Goal: Task Accomplishment & Management: Manage account settings

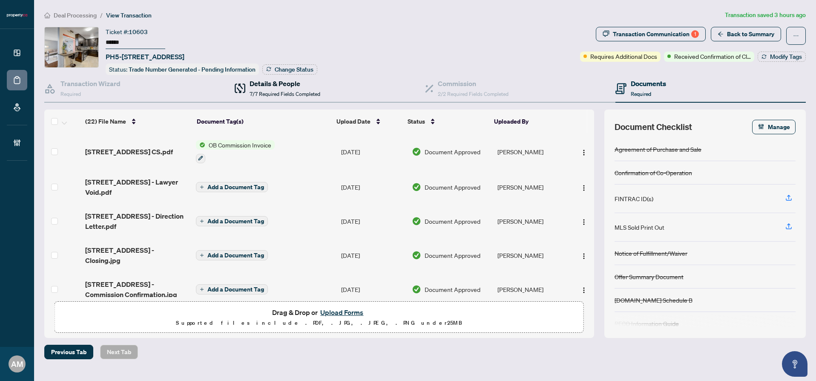
click at [297, 91] on span "7/7 Required Fields Completed" at bounding box center [284, 94] width 71 height 6
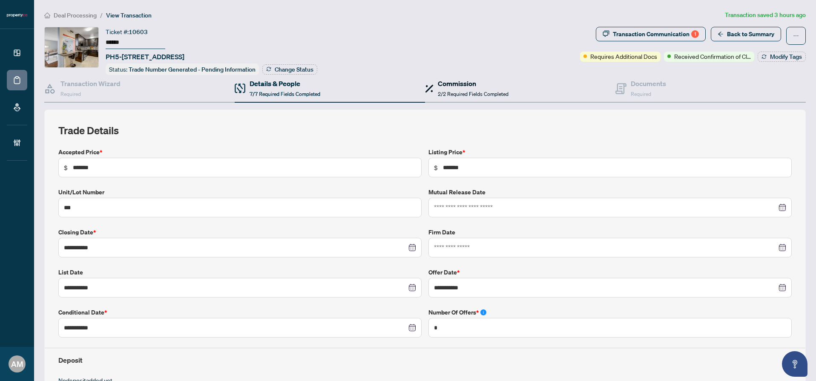
click at [450, 83] on h4 "Commission" at bounding box center [473, 83] width 71 height 10
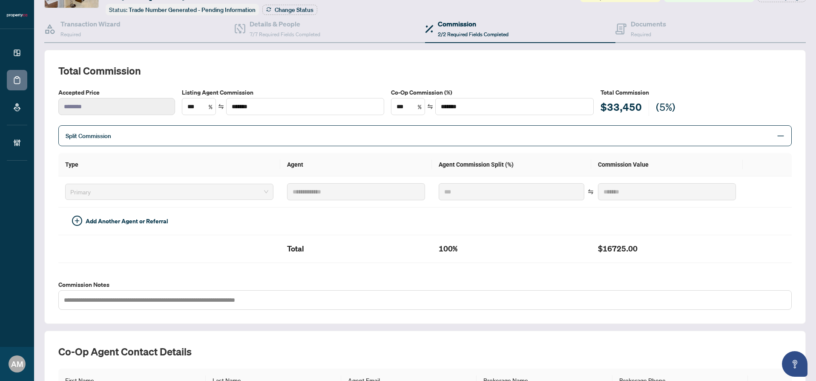
scroll to position [5, 0]
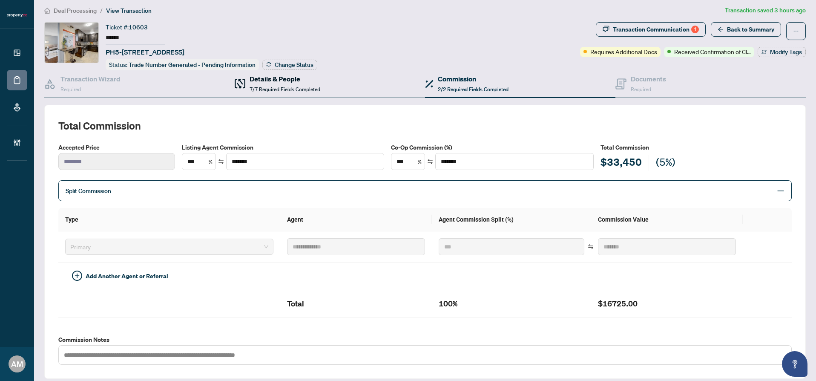
click at [277, 76] on h4 "Details & People" at bounding box center [284, 79] width 71 height 10
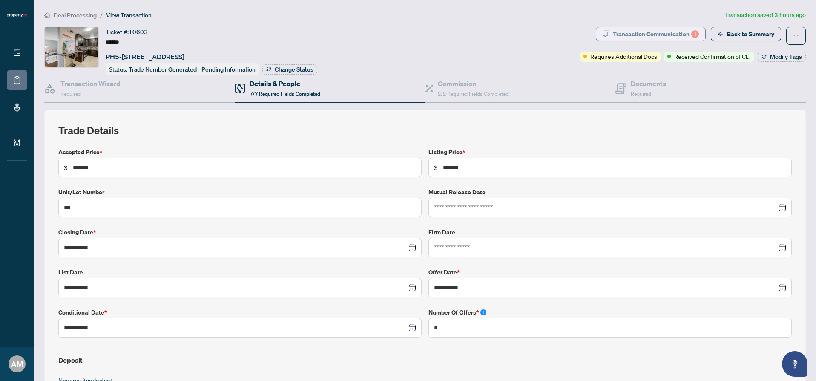
click at [652, 33] on div "Transaction Communication 1" at bounding box center [656, 34] width 86 height 14
type textarea "**********"
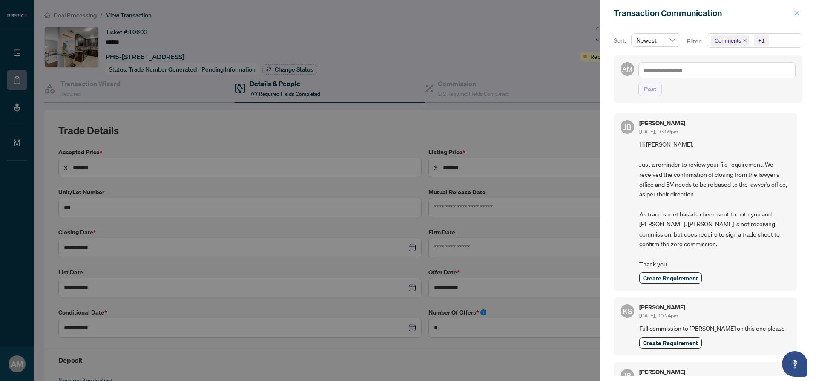
click at [796, 16] on icon "close" at bounding box center [796, 13] width 6 height 6
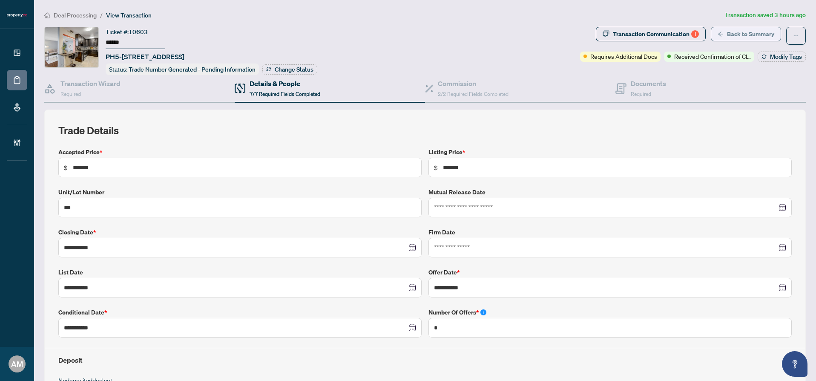
click at [739, 34] on span "Back to Summary" at bounding box center [750, 34] width 47 height 14
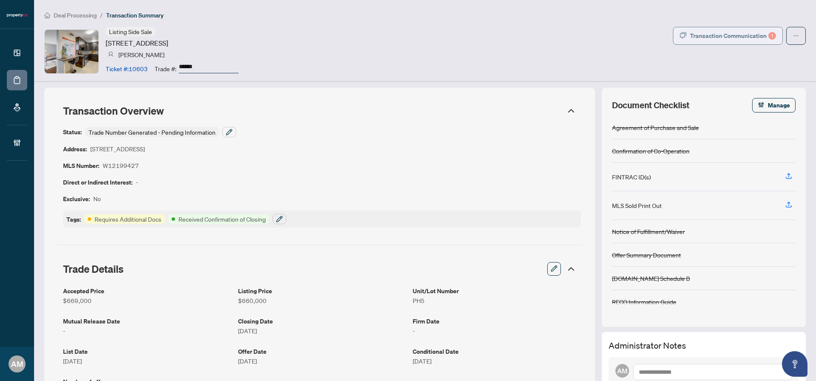
click at [719, 35] on div "Transaction Communication 1" at bounding box center [733, 36] width 86 height 14
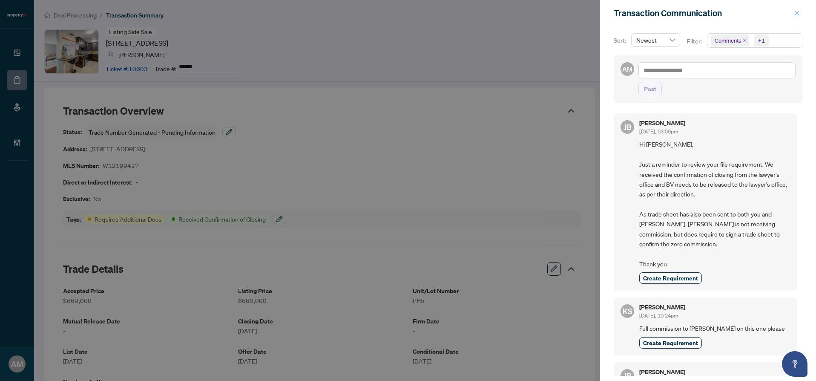
click at [798, 15] on icon "close" at bounding box center [796, 13] width 6 height 6
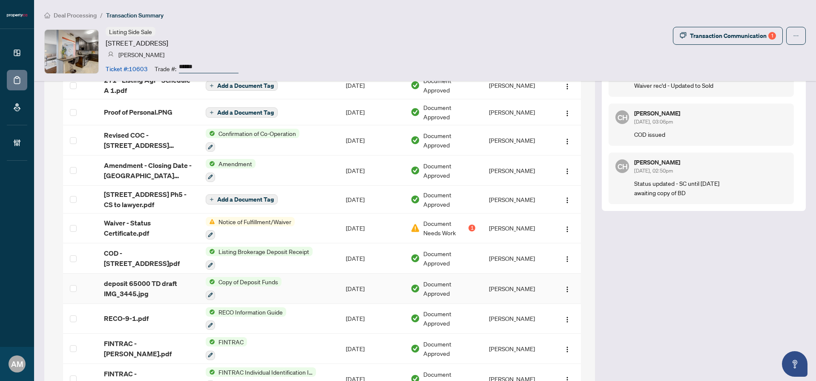
scroll to position [1063, 0]
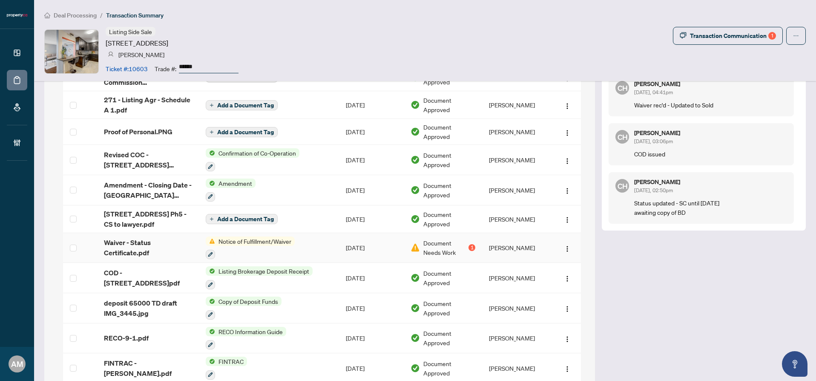
click at [318, 245] on td "Notice of Fulfillment/Waiver" at bounding box center [269, 248] width 140 height 30
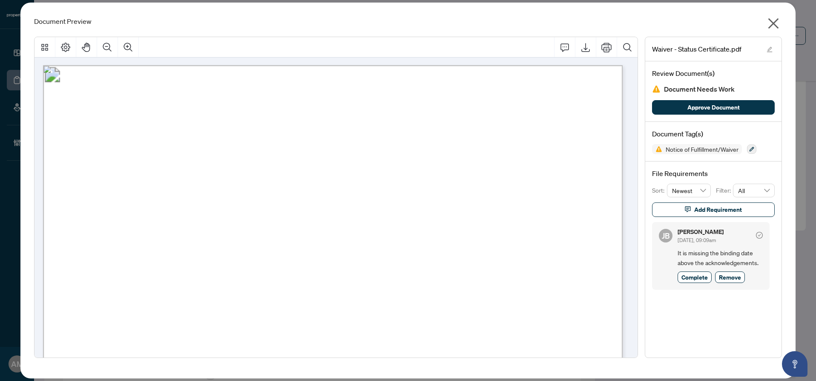
scroll to position [0, 0]
click at [773, 20] on icon "close" at bounding box center [773, 24] width 14 height 14
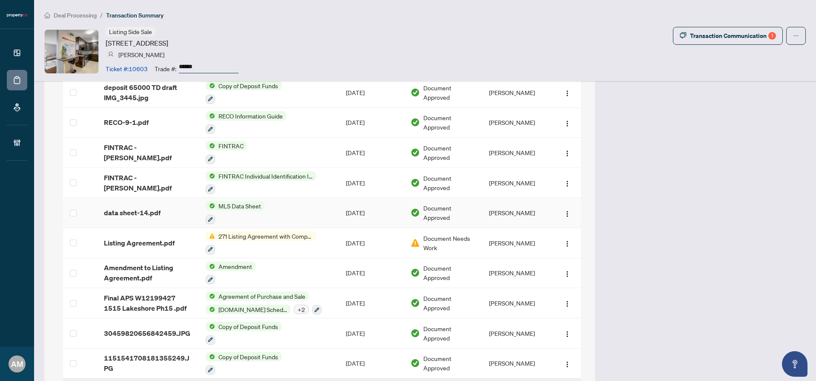
scroll to position [1329, 0]
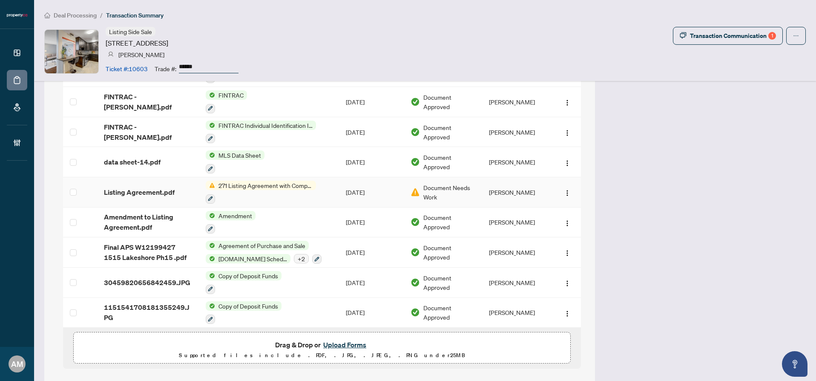
click at [326, 193] on td "271 Listing Agreement with Company Schedule A" at bounding box center [269, 192] width 140 height 30
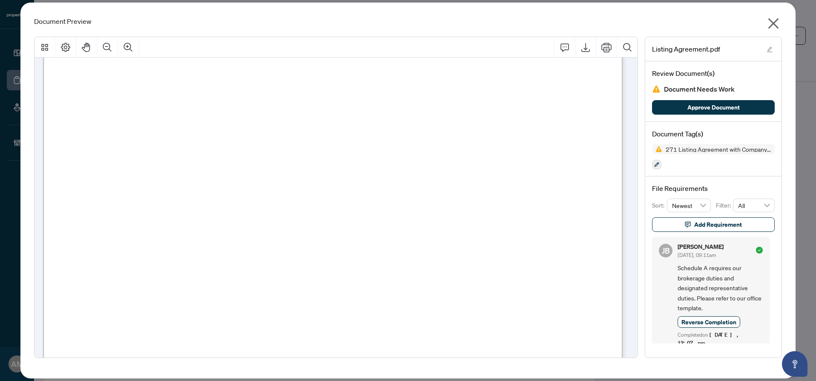
scroll to position [1256, 0]
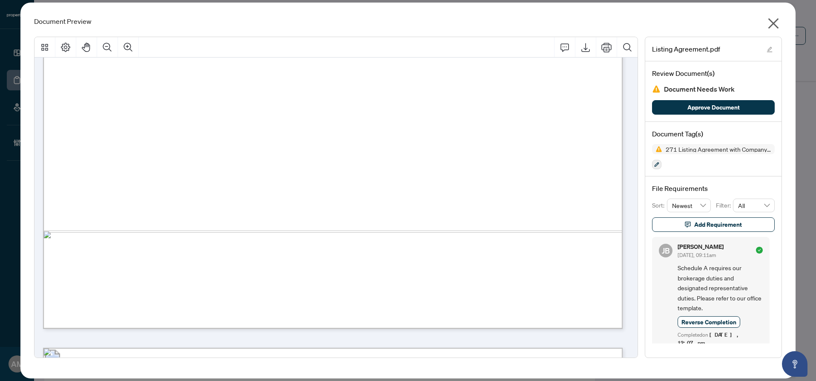
click at [772, 28] on icon "close" at bounding box center [773, 24] width 14 height 14
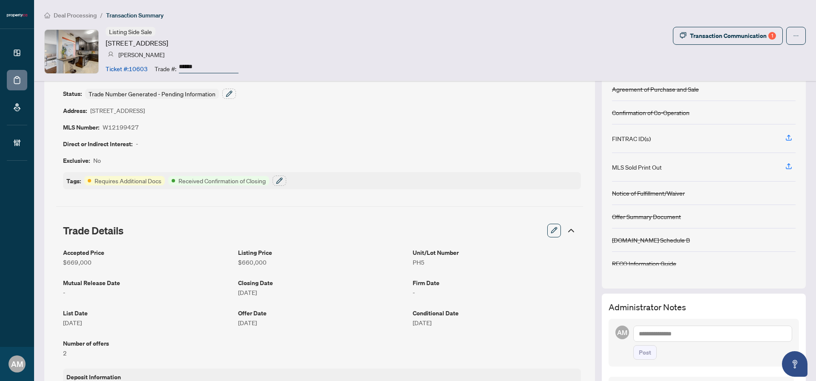
scroll to position [163, 0]
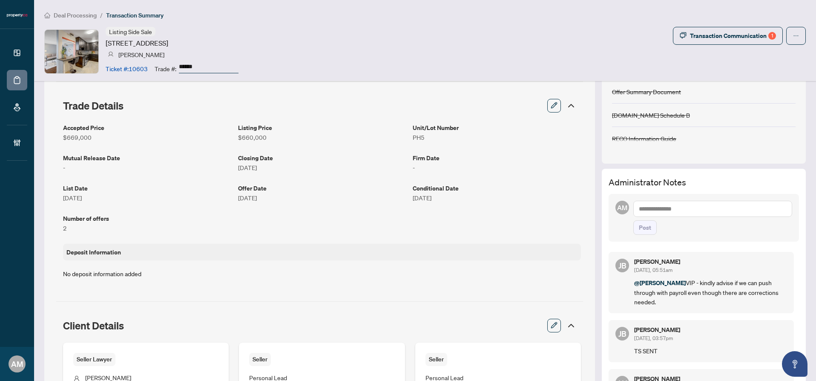
click at [685, 206] on textarea at bounding box center [712, 209] width 159 height 16
click at [662, 214] on span "Jean Belarde" at bounding box center [702, 215] width 92 height 8
click at [673, 221] on b "Sydney" at bounding box center [693, 223] width 60 height 8
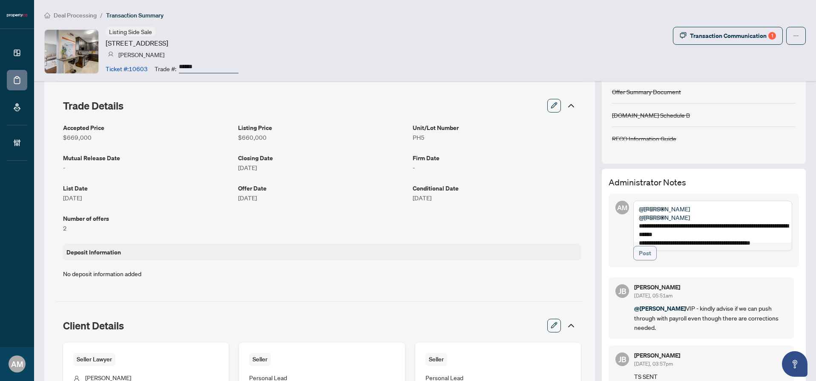
type textarea "**********"
click at [639, 257] on span "Post" at bounding box center [645, 253] width 12 height 14
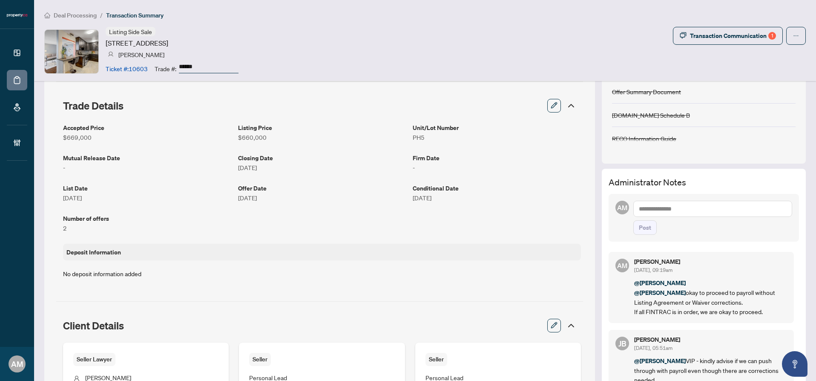
click at [93, 18] on span "Deal Processing" at bounding box center [75, 15] width 43 height 8
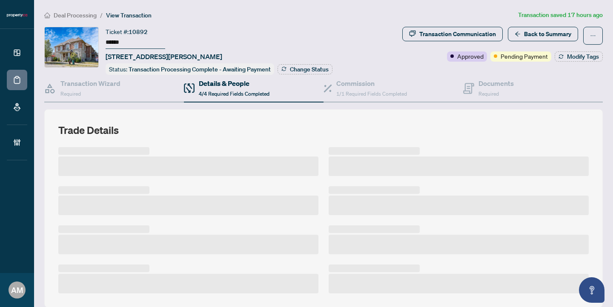
click at [63, 14] on span "Deal Processing" at bounding box center [75, 15] width 43 height 8
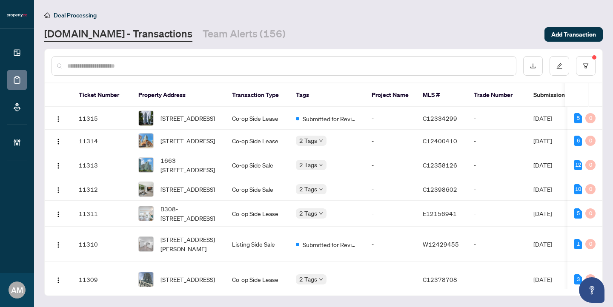
click at [253, 64] on input "text" at bounding box center [288, 65] width 442 height 9
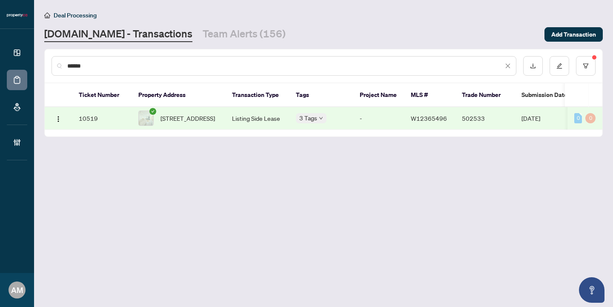
type input "******"
click at [202, 123] on span "2210-4015 The Exchange St, Mississauga, Ontario L5B 0N9, Canada" at bounding box center [187, 118] width 54 height 9
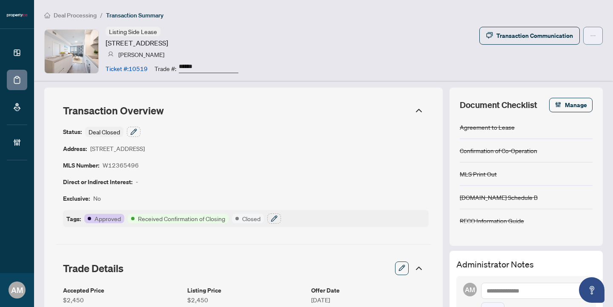
click at [590, 37] on button "button" at bounding box center [593, 36] width 20 height 18
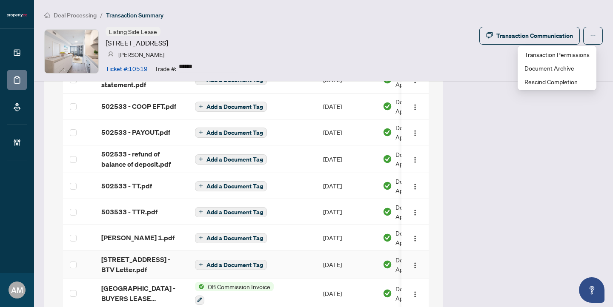
scroll to position [801, 0]
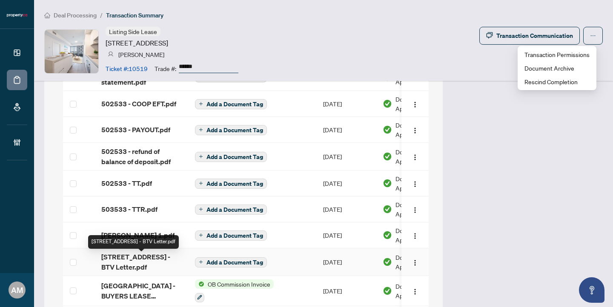
click at [156, 244] on div "2210 - 4015 The Exchange St - BTV Letter.pdf" at bounding box center [133, 242] width 91 height 14
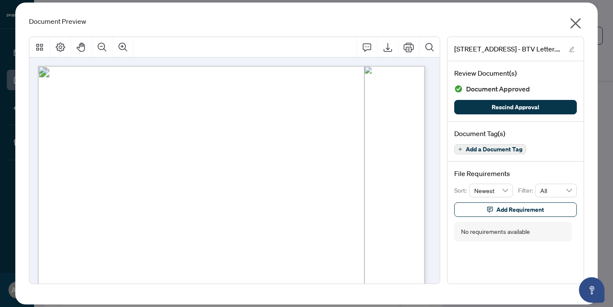
click at [576, 26] on icon "close" at bounding box center [576, 24] width 14 height 14
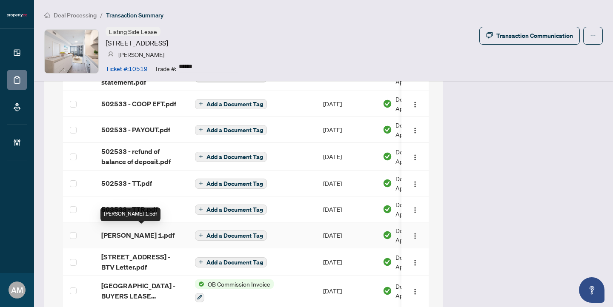
click at [149, 238] on span "Jeffrey_Habert_voidcheque 1.pdf" at bounding box center [137, 235] width 73 height 10
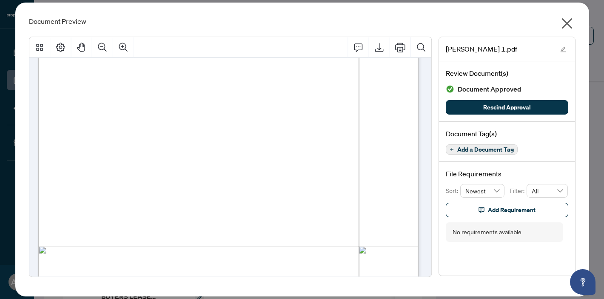
scroll to position [140, 0]
click at [570, 24] on icon "close" at bounding box center [568, 24] width 14 height 14
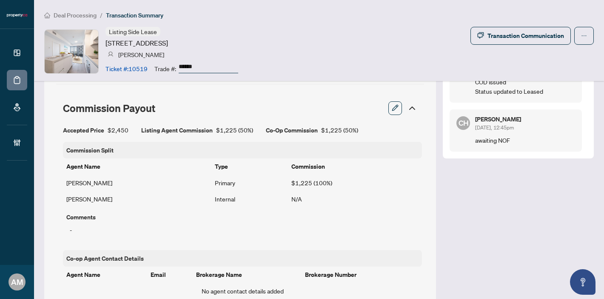
scroll to position [305, 0]
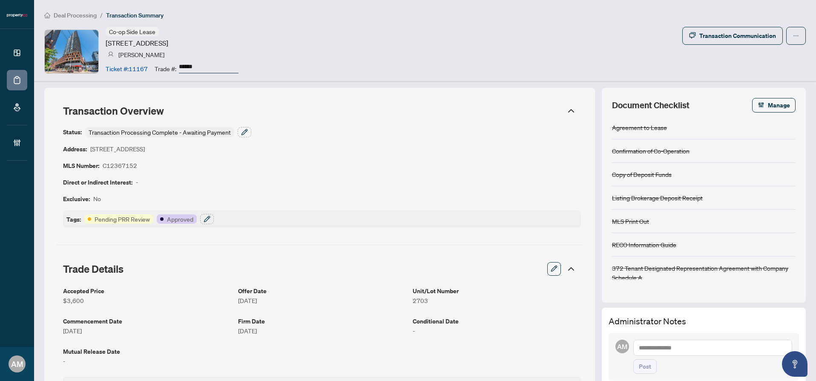
scroll to position [213, 0]
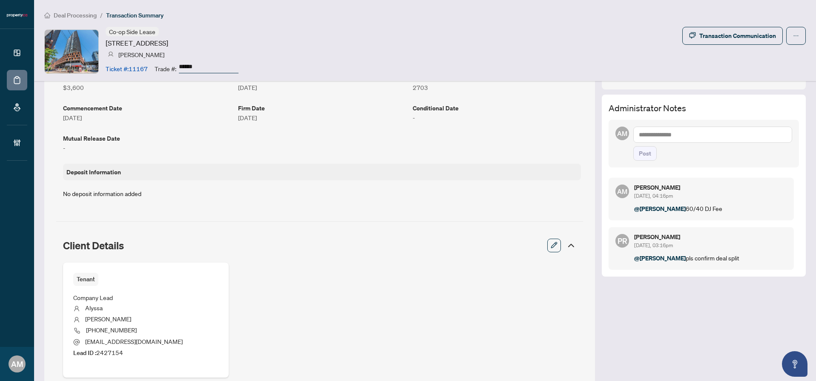
click at [676, 133] on textarea at bounding box center [712, 134] width 159 height 16
type textarea "*********"
drag, startPoint x: 661, startPoint y: 131, endPoint x: 579, endPoint y: 125, distance: 82.3
click at [697, 135] on textarea at bounding box center [712, 134] width 159 height 16
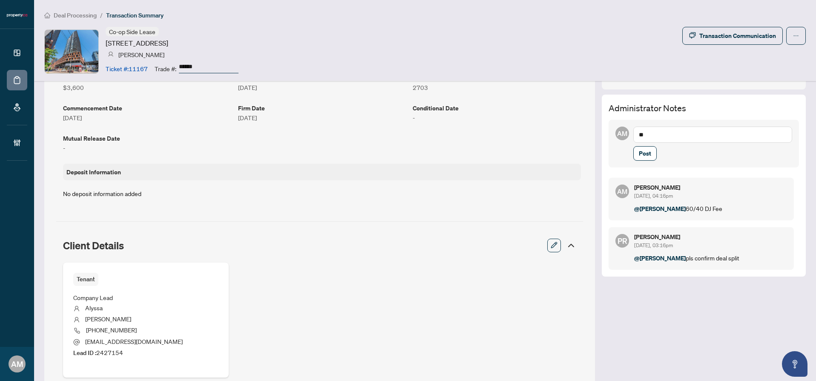
type textarea "*"
click at [76, 15] on span "Deal Processing" at bounding box center [75, 15] width 43 height 8
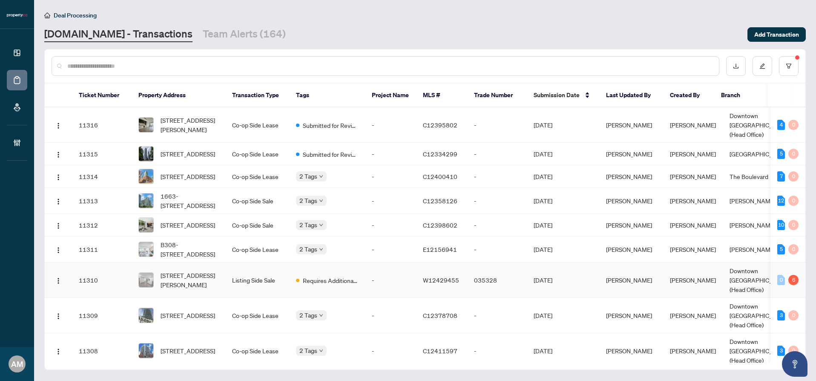
click at [267, 281] on td "Listing Side Sale" at bounding box center [257, 279] width 64 height 35
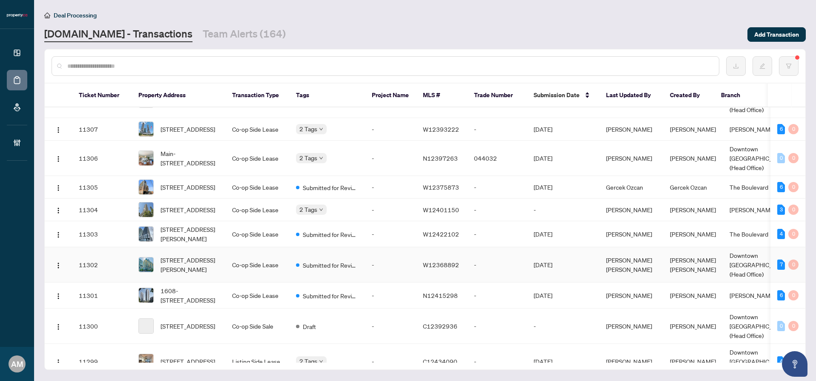
scroll to position [266, 0]
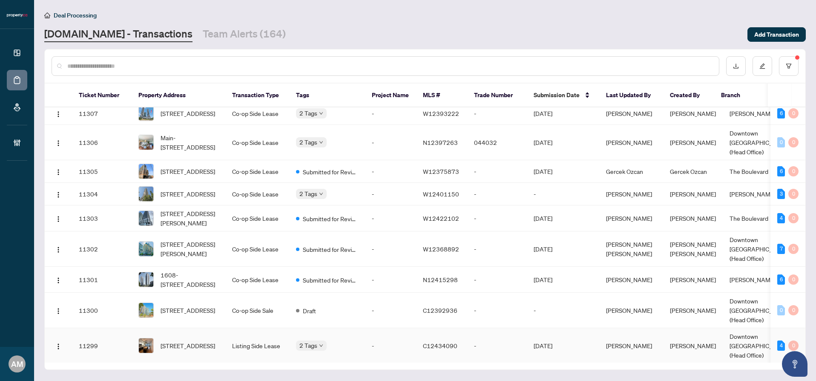
click at [251, 328] on td "Listing Side Lease" at bounding box center [257, 345] width 64 height 35
click at [559, 93] on span "Submission Date" at bounding box center [556, 94] width 46 height 9
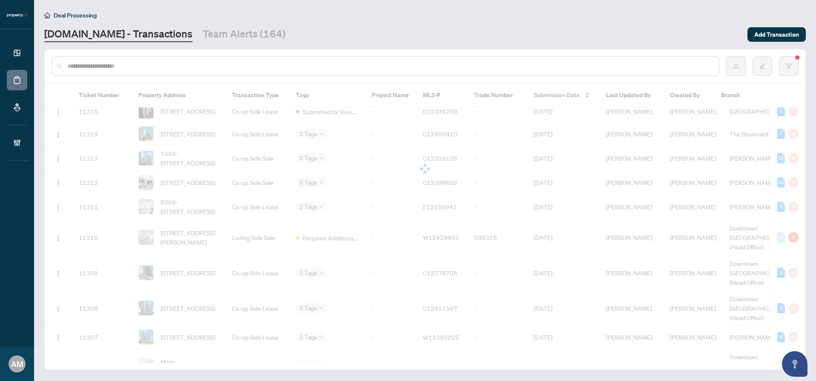
scroll to position [0, 0]
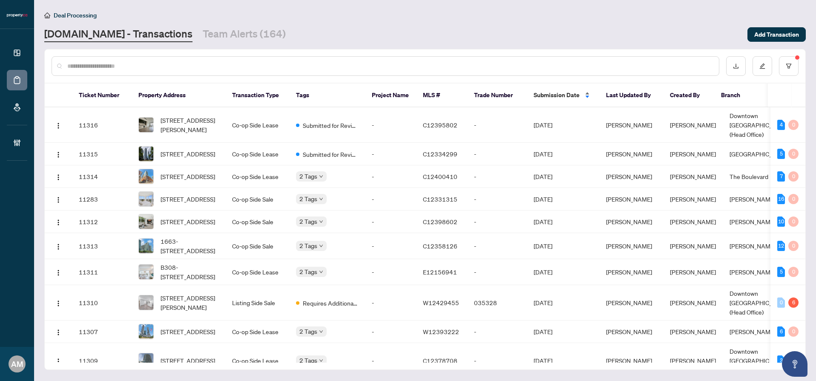
click at [570, 93] on span "Submission Date" at bounding box center [556, 94] width 46 height 9
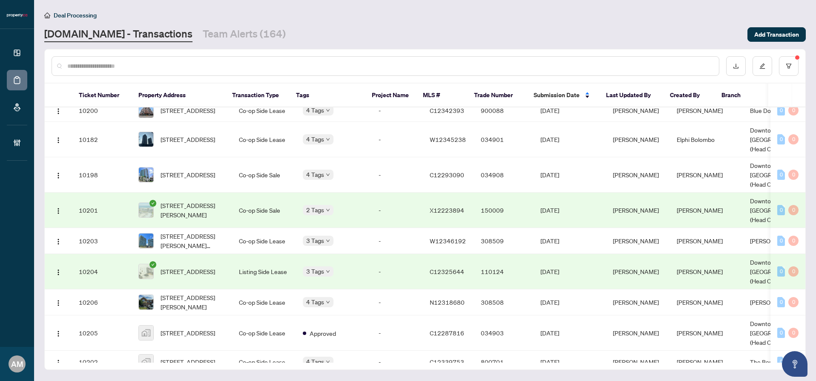
scroll to position [3460, 0]
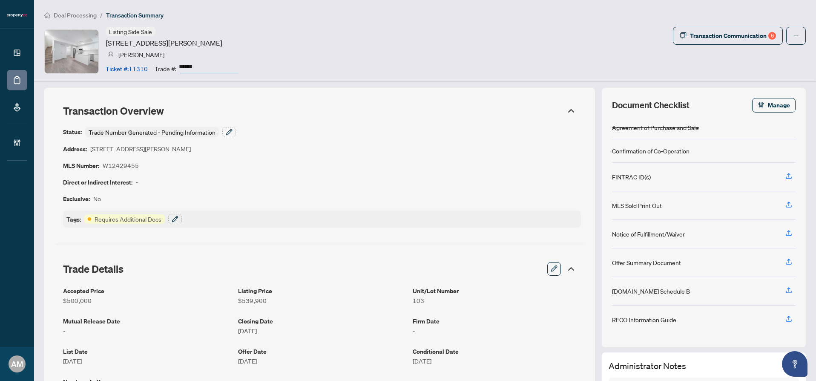
click at [90, 16] on span "Deal Processing" at bounding box center [75, 15] width 43 height 8
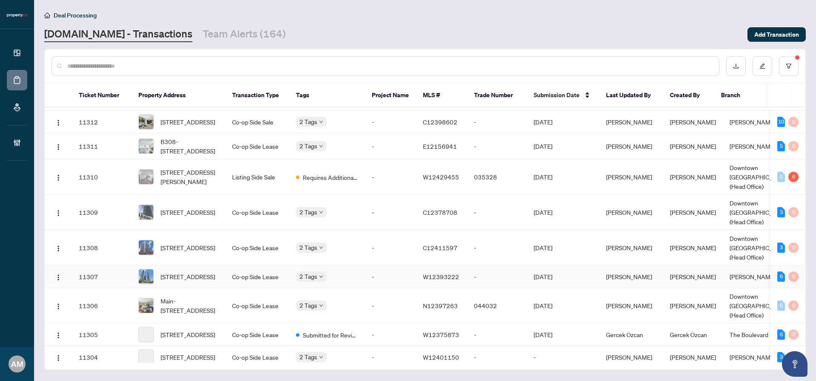
scroll to position [144, 0]
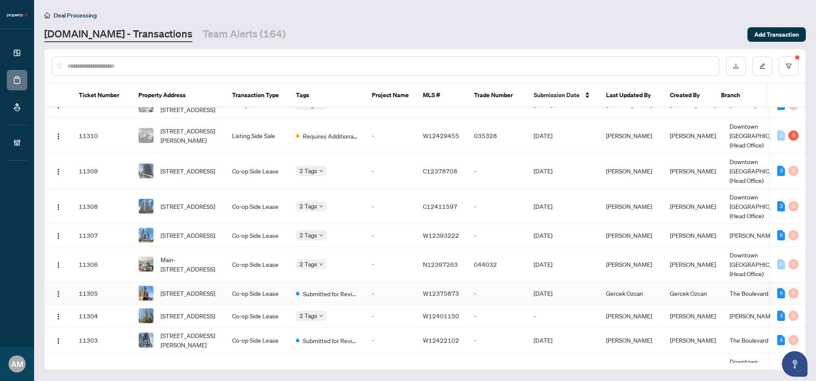
click at [264, 282] on td "Co-op Side Lease" at bounding box center [257, 293] width 64 height 23
